Goal: Task Accomplishment & Management: Manage account settings

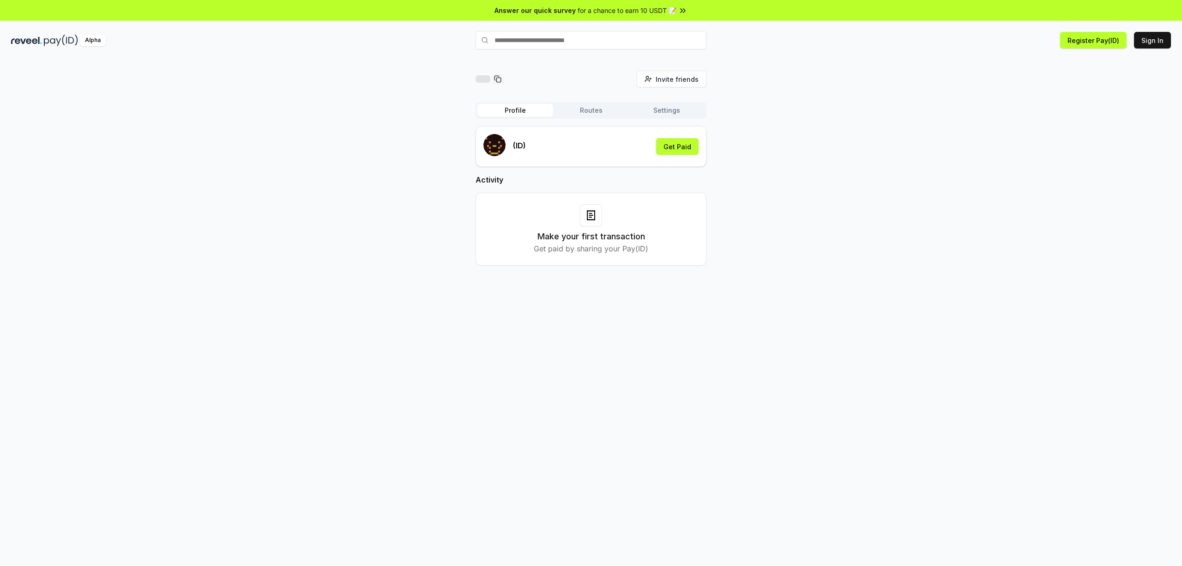
click at [518, 108] on button "Profile" at bounding box center [515, 110] width 76 height 13
click at [663, 111] on button "Settings" at bounding box center [667, 110] width 76 height 13
click at [603, 156] on input at bounding box center [575, 157] width 185 height 17
click at [674, 160] on button "Edit" at bounding box center [685, 157] width 27 height 17
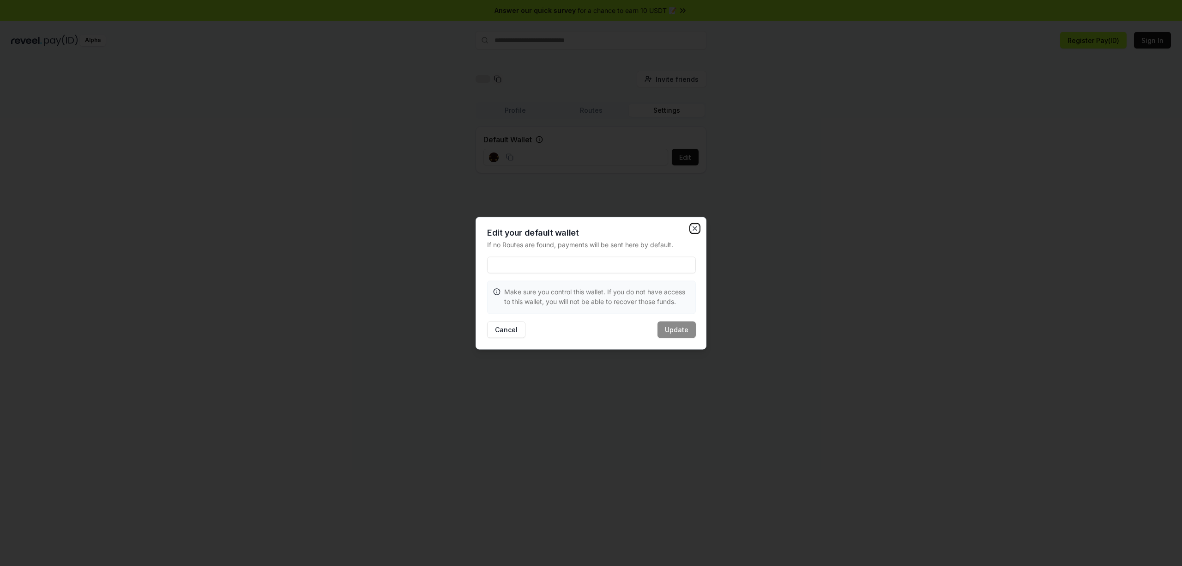
click at [695, 227] on icon "button" at bounding box center [694, 227] width 7 height 7
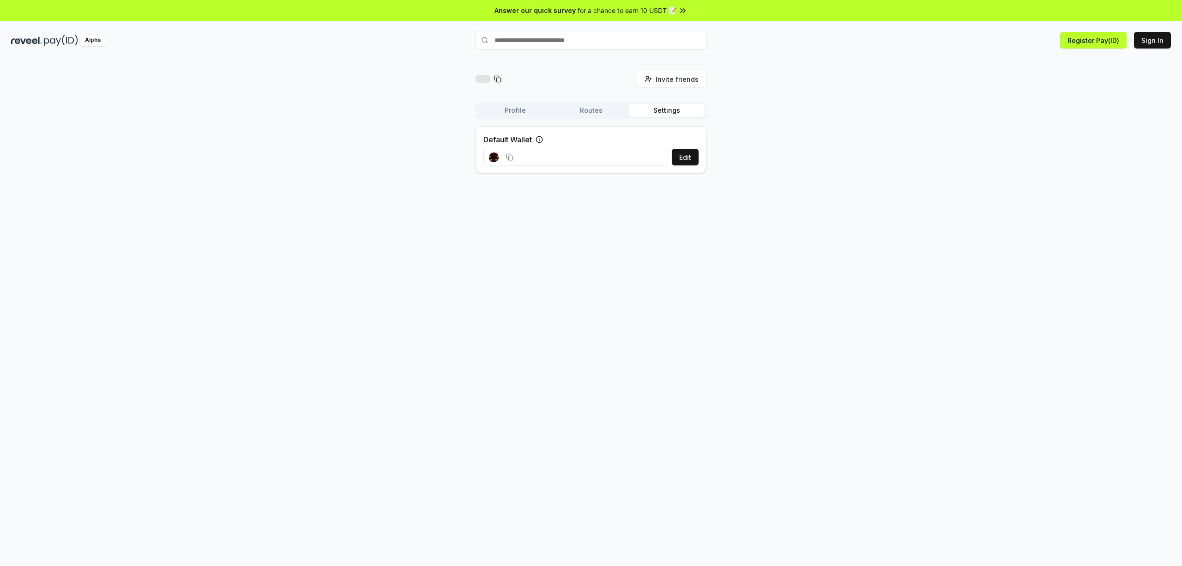
click at [525, 113] on button "Profile" at bounding box center [515, 110] width 76 height 13
click at [1077, 43] on button "Register Pay(ID)" at bounding box center [1093, 40] width 66 height 17
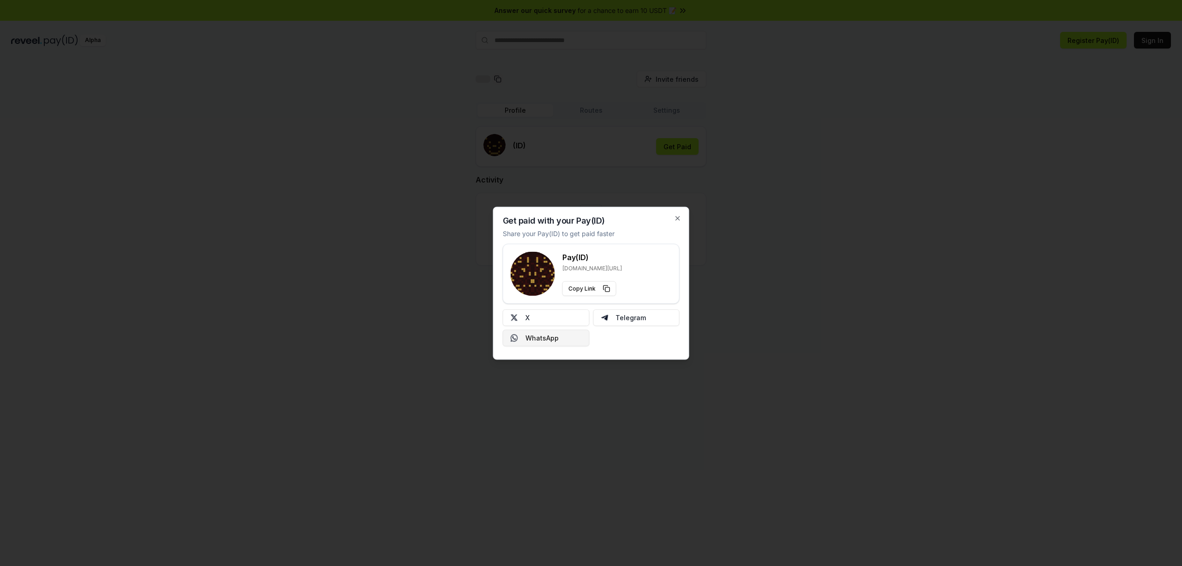
click at [561, 338] on button "WhatsApp" at bounding box center [546, 337] width 87 height 17
click at [674, 218] on icon "button" at bounding box center [677, 217] width 7 height 7
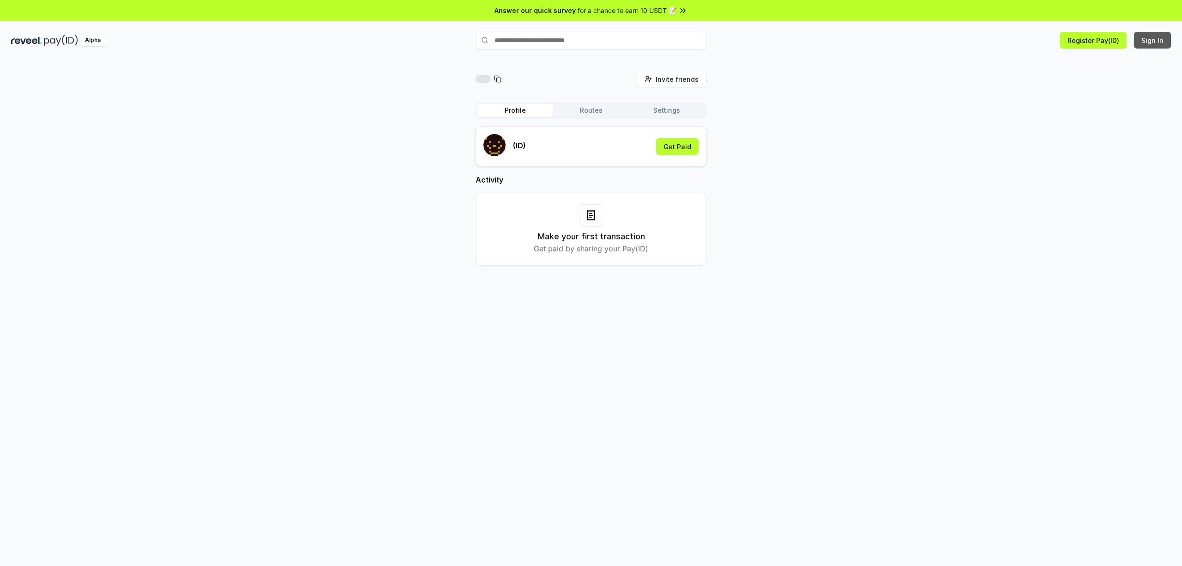
click at [1152, 39] on button "Sign In" at bounding box center [1152, 40] width 37 height 17
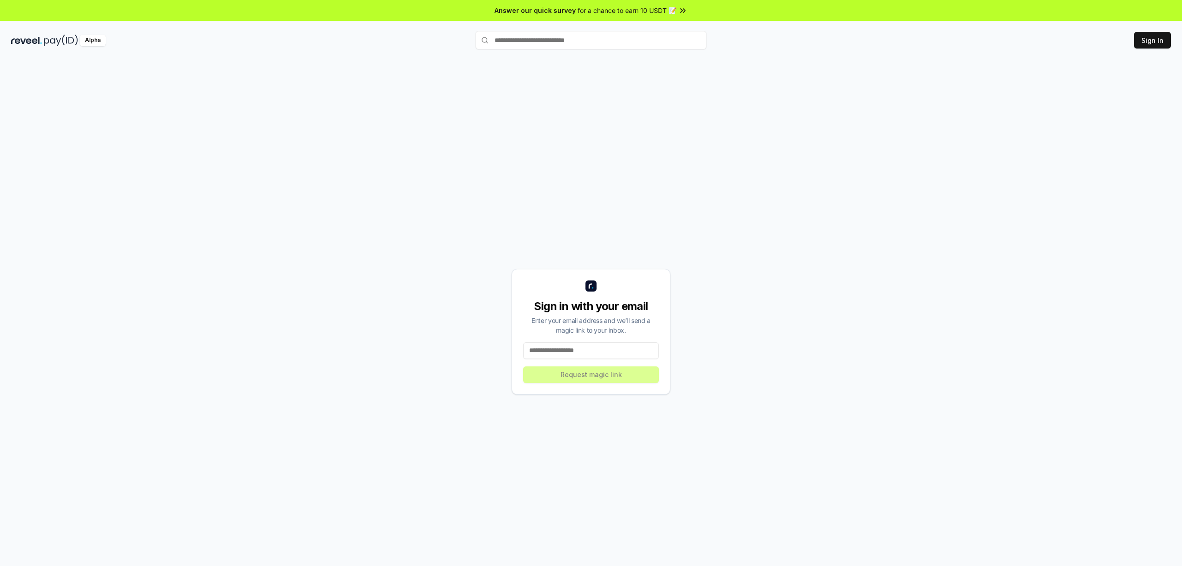
click at [586, 351] on input at bounding box center [591, 350] width 136 height 17
type input "*"
type input "**********"
click at [587, 377] on button "Request magic link" at bounding box center [591, 374] width 136 height 17
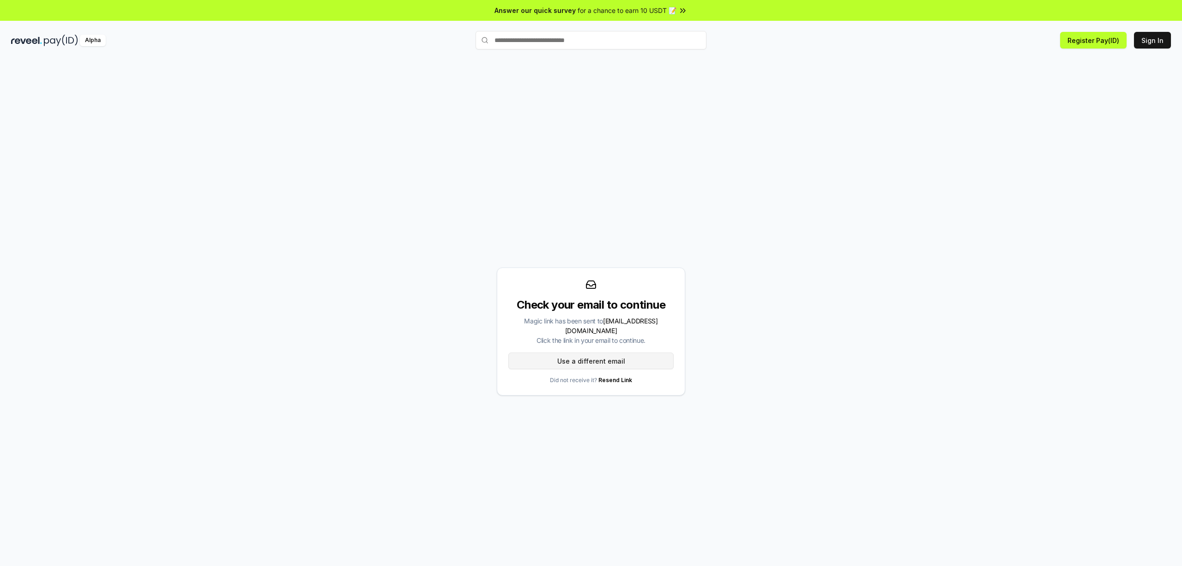
click at [577, 357] on button "Use a different email" at bounding box center [590, 360] width 165 height 17
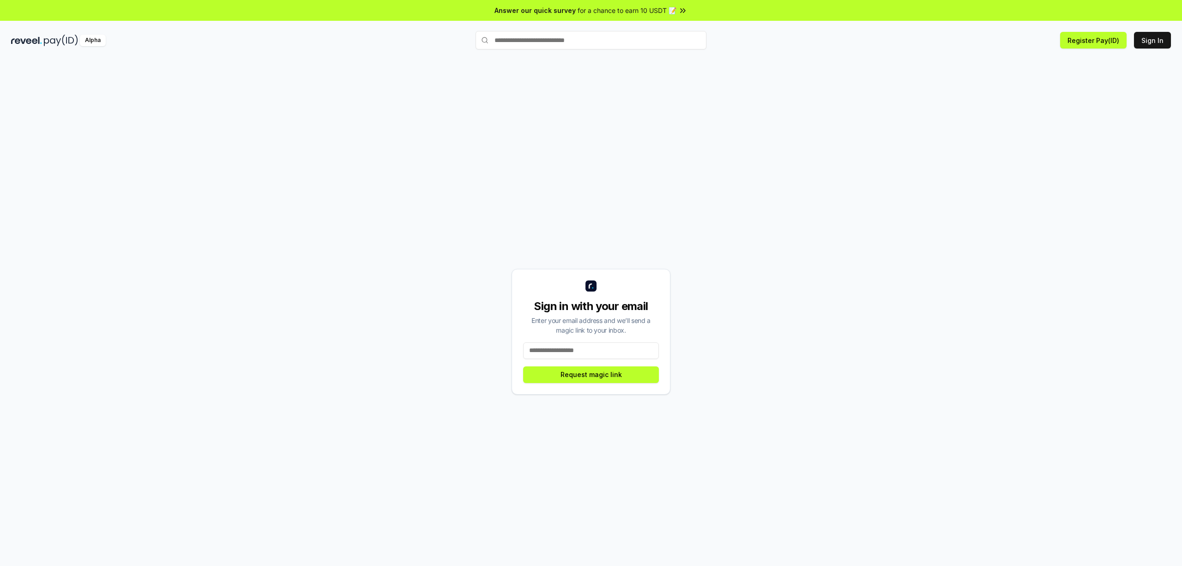
click at [608, 346] on input at bounding box center [591, 350] width 136 height 17
drag, startPoint x: 591, startPoint y: 307, endPoint x: 649, endPoint y: 303, distance: 57.8
click at [649, 303] on div "Sign in with your email" at bounding box center [591, 306] width 136 height 15
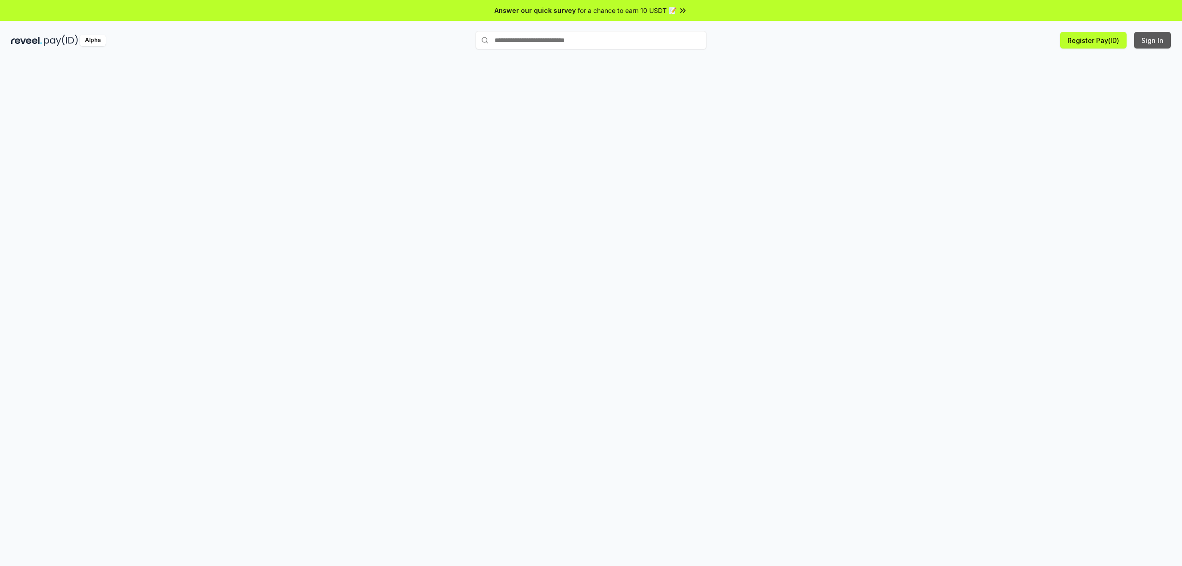
click at [1151, 45] on button "Sign In" at bounding box center [1152, 40] width 37 height 17
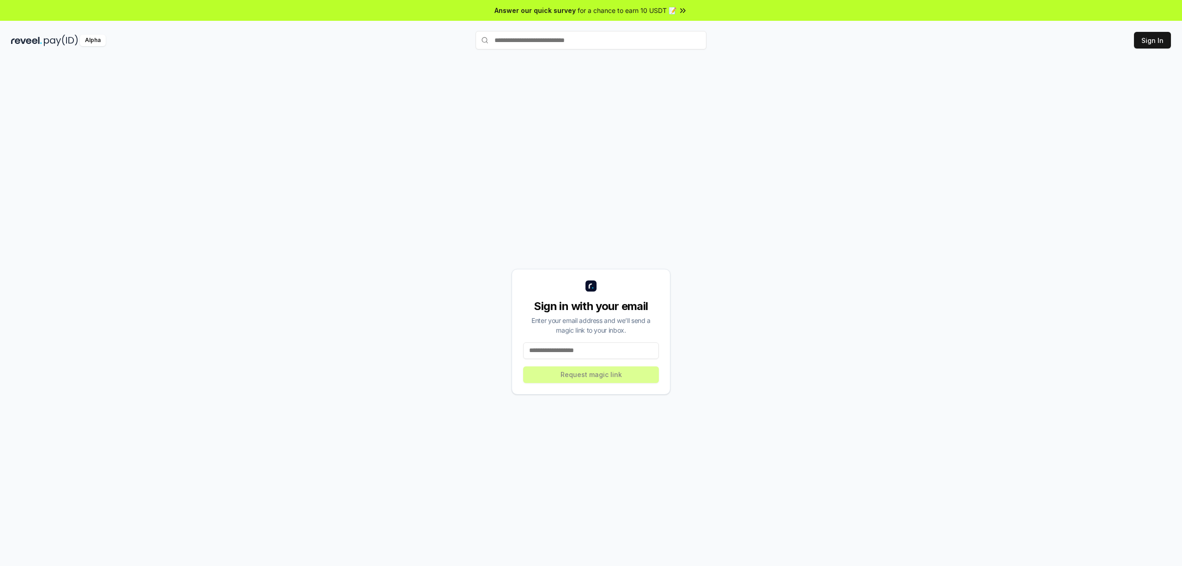
click at [614, 350] on input at bounding box center [591, 350] width 136 height 17
type input "**********"
click at [606, 378] on button "Request magic link" at bounding box center [591, 374] width 136 height 17
drag, startPoint x: 575, startPoint y: 332, endPoint x: 632, endPoint y: 335, distance: 56.8
click at [632, 335] on div "Sign in with your email Enter your email address and we’ll send a magic link to…" at bounding box center [591, 332] width 159 height 126
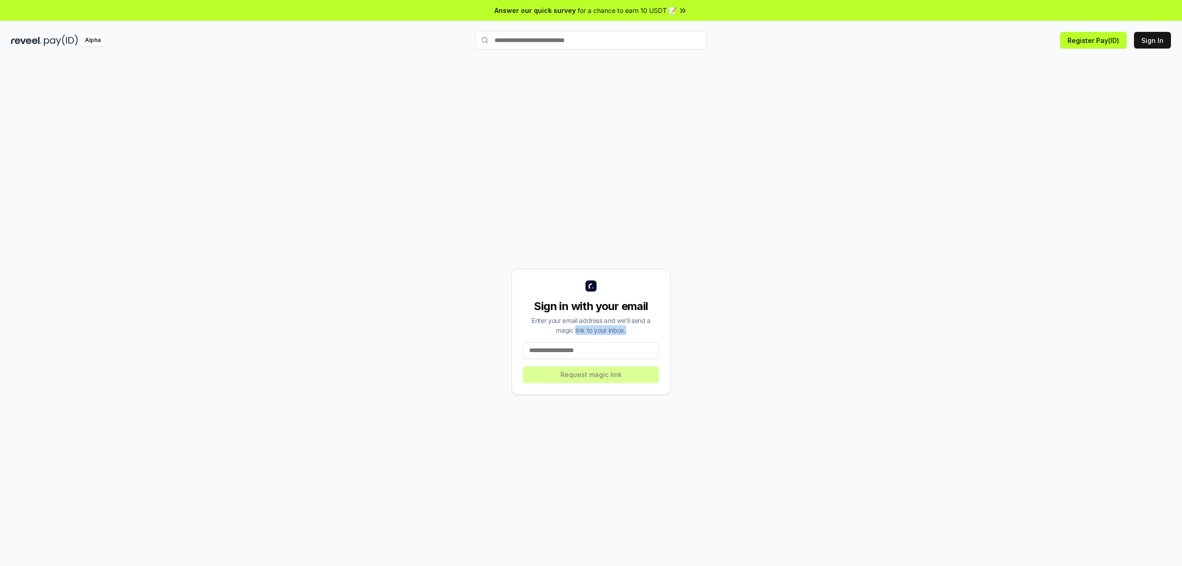
click at [632, 335] on div "Sign in with your email Enter your email address and we’ll send a magic link to…" at bounding box center [591, 332] width 159 height 126
drag, startPoint x: 632, startPoint y: 335, endPoint x: 515, endPoint y: 309, distance: 119.2
click at [515, 309] on div "Sign in with your email Enter your email address and we’ll send a magic link to…" at bounding box center [591, 332] width 159 height 126
click at [666, 10] on span "for a chance to earn 10 USDT 📝" at bounding box center [627, 11] width 99 height 10
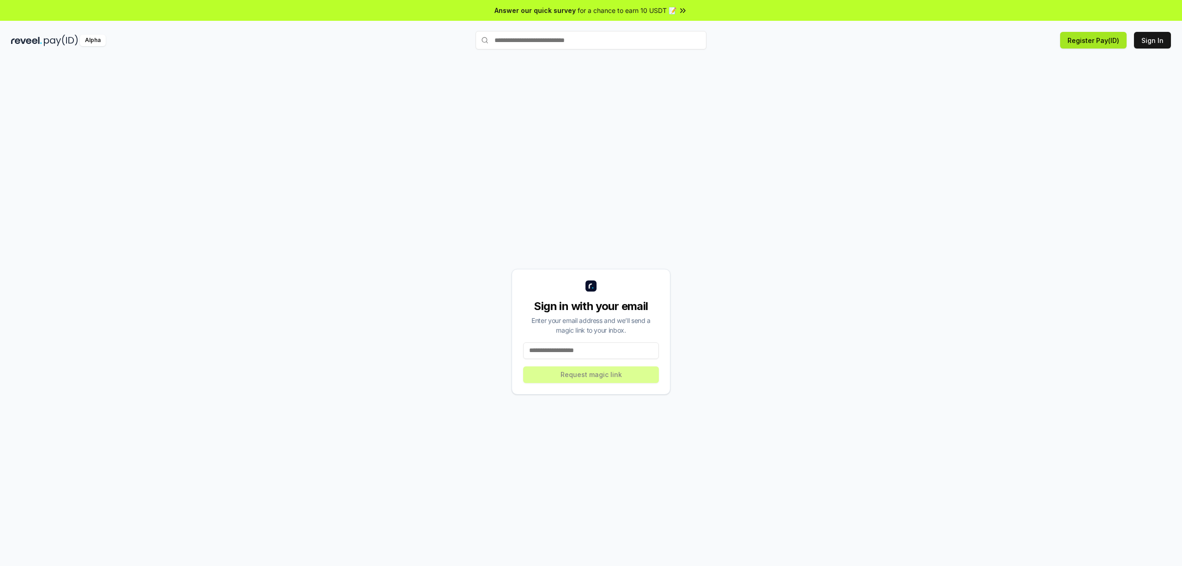
click at [1081, 36] on button "Register Pay(ID)" at bounding box center [1093, 40] width 66 height 17
click at [1089, 43] on button "Register Pay(ID)" at bounding box center [1093, 40] width 66 height 17
